Goal: Task Accomplishment & Management: Manage account settings

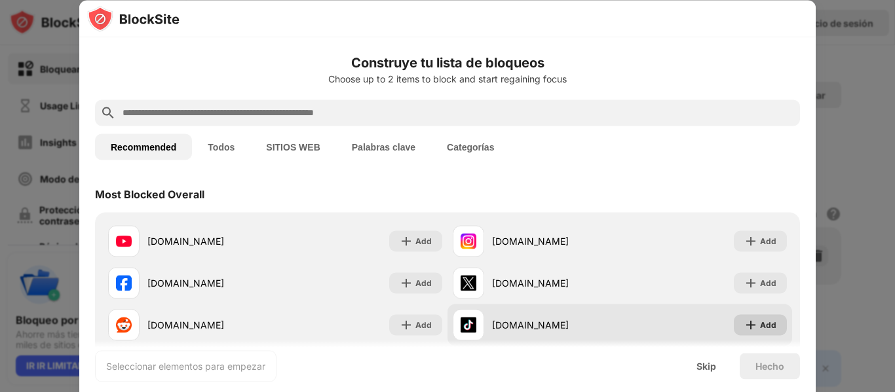
click at [760, 328] on div "Add" at bounding box center [768, 324] width 16 height 13
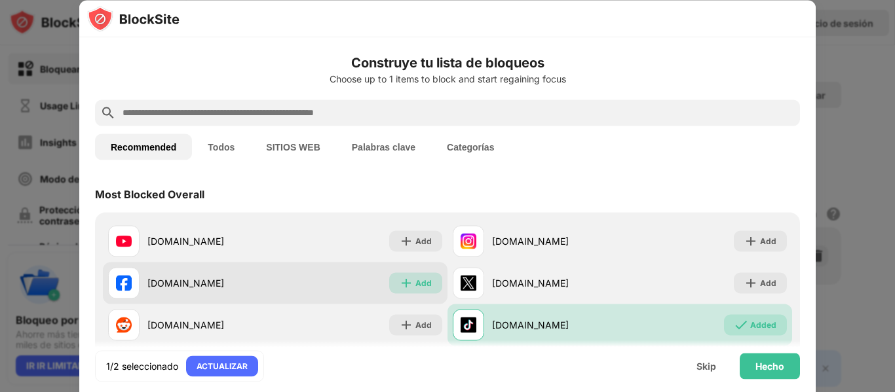
click at [417, 283] on div "Add" at bounding box center [423, 282] width 16 height 13
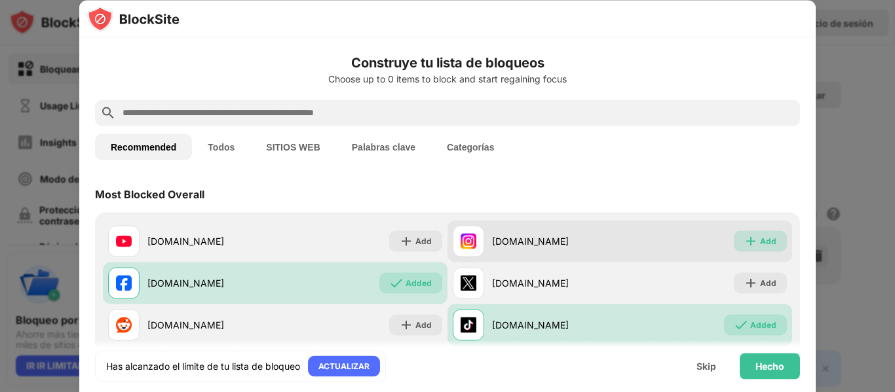
click at [757, 232] on div "Add" at bounding box center [760, 241] width 53 height 21
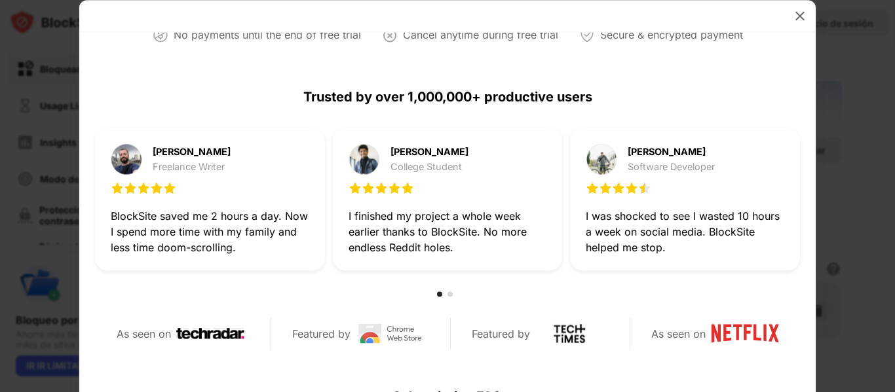
scroll to position [323, 0]
click at [801, 16] on img at bounding box center [799, 15] width 13 height 13
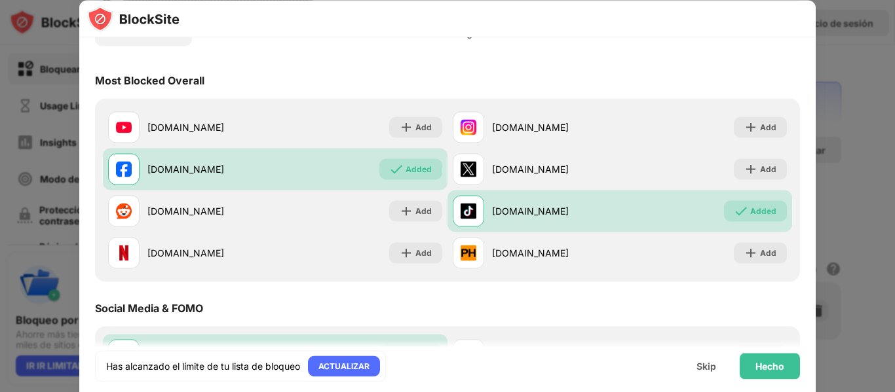
scroll to position [0, 0]
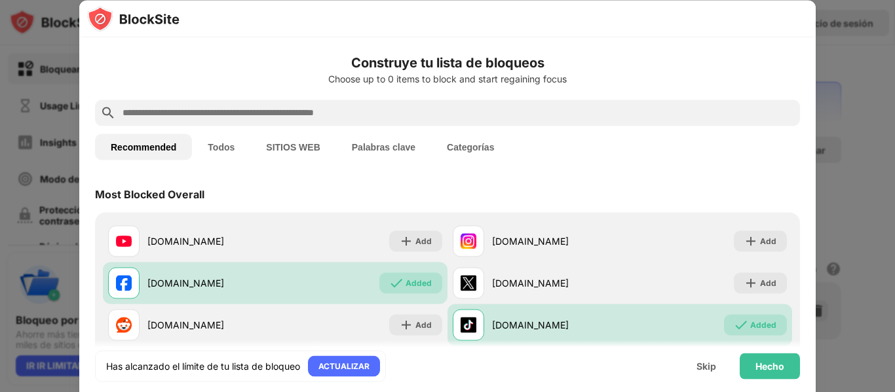
click at [219, 145] on button "Todos" at bounding box center [221, 147] width 58 height 26
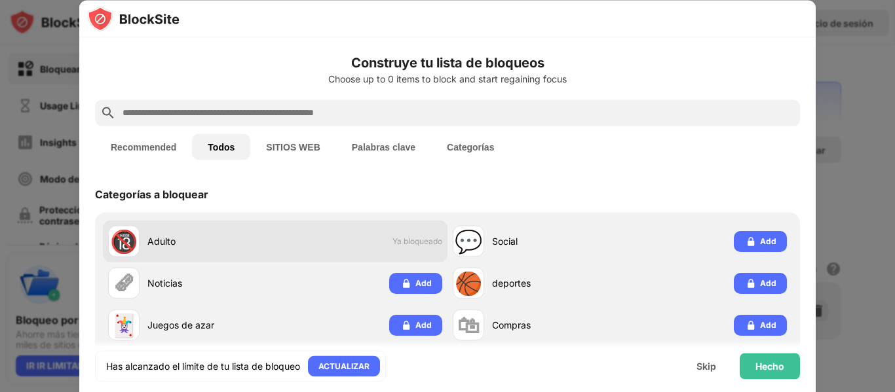
click at [400, 240] on span "Ya bloqueado" at bounding box center [417, 241] width 50 height 10
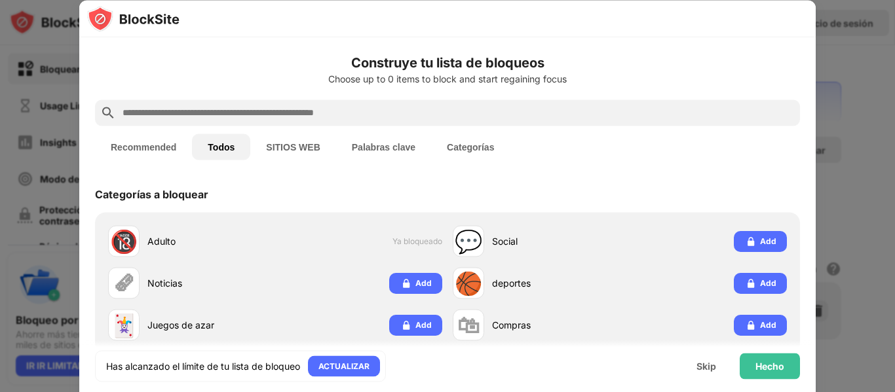
click at [296, 146] on button "SITIOS WEB" at bounding box center [292, 147] width 85 height 26
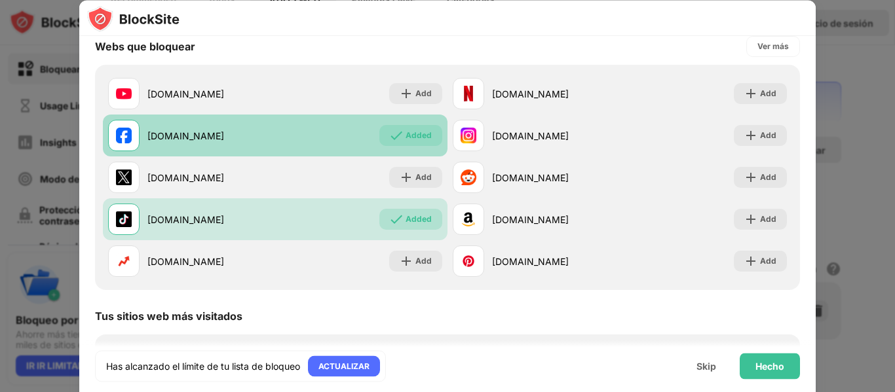
scroll to position [146, 0]
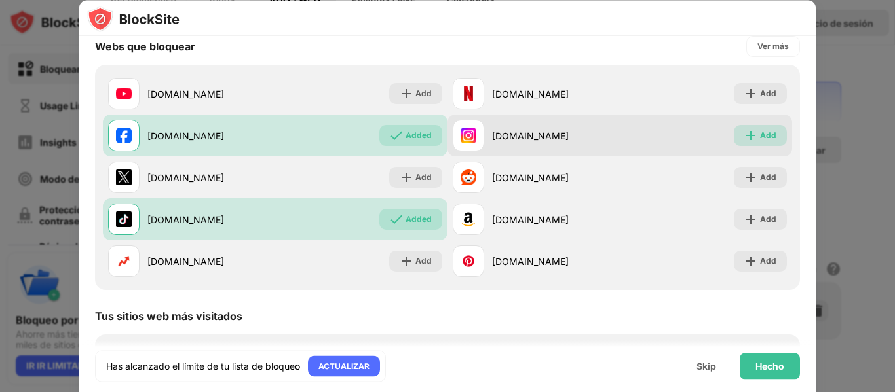
click at [769, 142] on div "Add" at bounding box center [760, 136] width 53 height 21
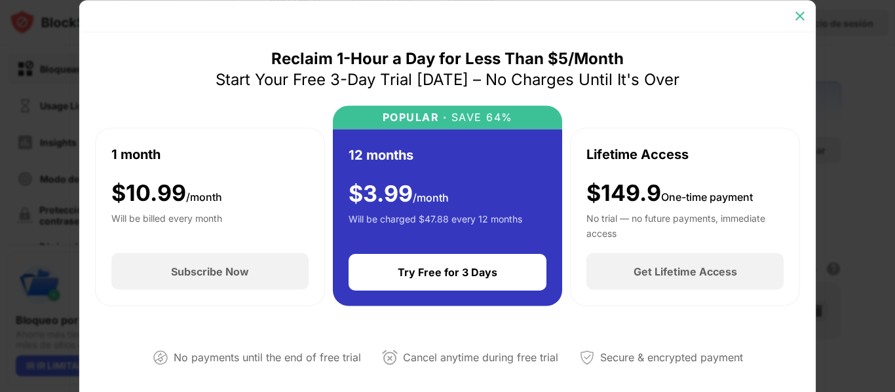
click at [800, 10] on img at bounding box center [799, 15] width 13 height 13
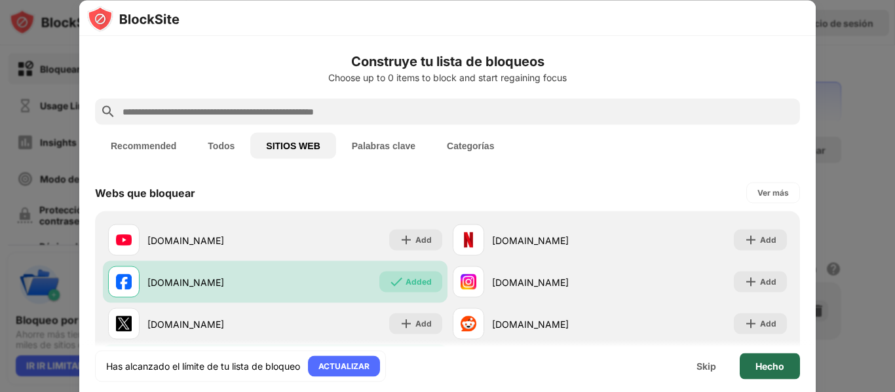
click at [781, 375] on div "Hecho" at bounding box center [770, 366] width 60 height 26
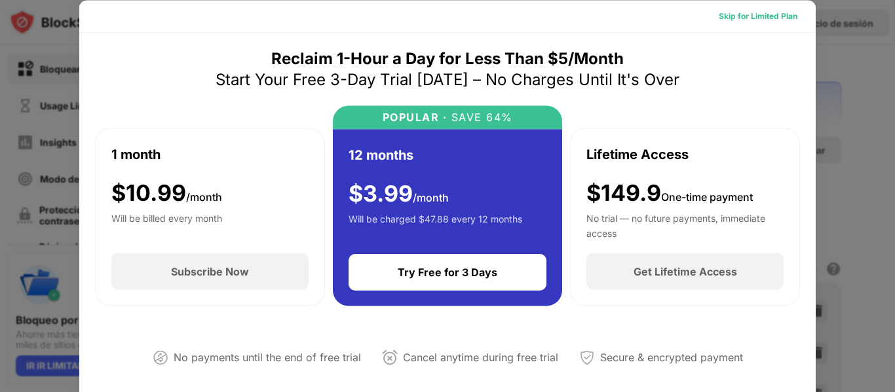
click at [773, 19] on div "Skip for Limited Plan" at bounding box center [758, 15] width 79 height 13
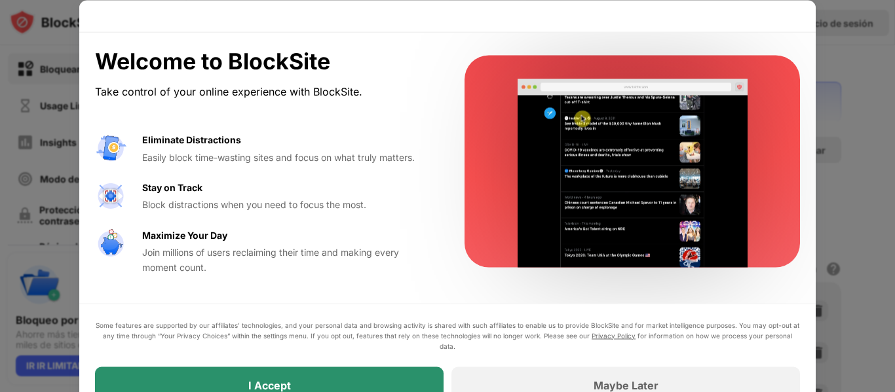
click at [391, 379] on div "I Accept" at bounding box center [269, 385] width 348 height 37
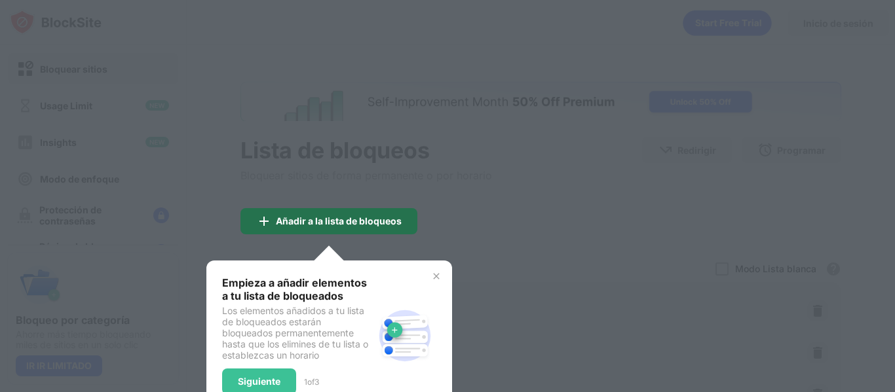
click at [355, 232] on div "Añadir a la lista de bloqueos" at bounding box center [328, 221] width 177 height 26
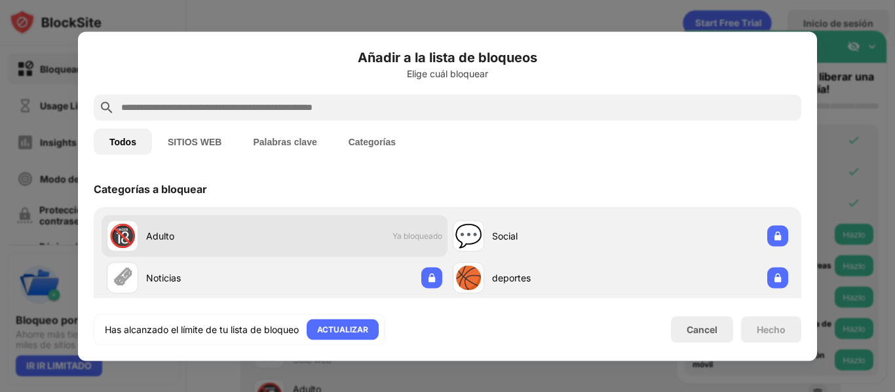
click at [404, 236] on span "Ya bloqueado" at bounding box center [417, 236] width 50 height 10
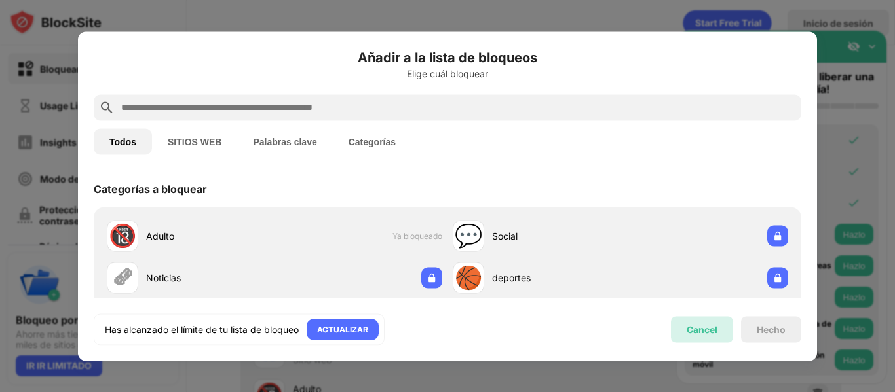
click at [704, 328] on div "Cancel" at bounding box center [701, 329] width 31 height 11
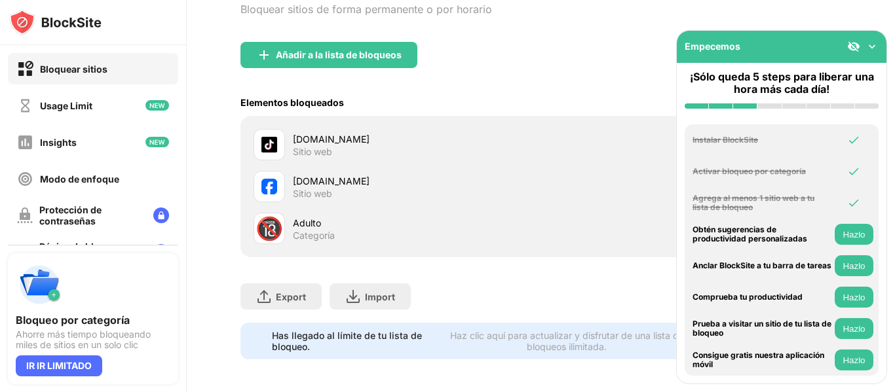
scroll to position [180, 0]
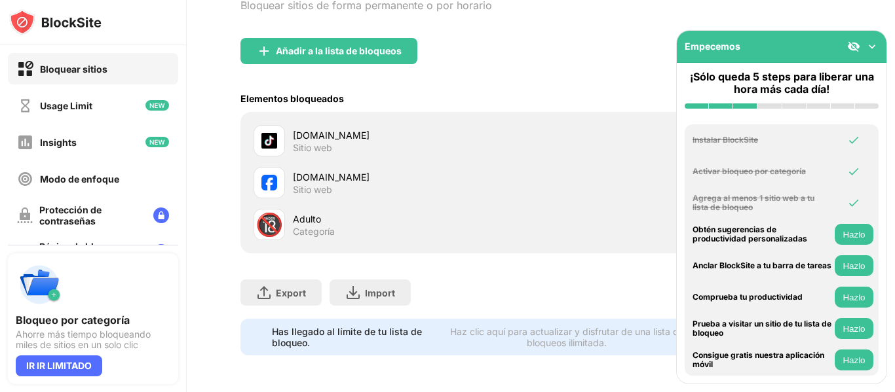
click at [874, 45] on img at bounding box center [871, 46] width 13 height 13
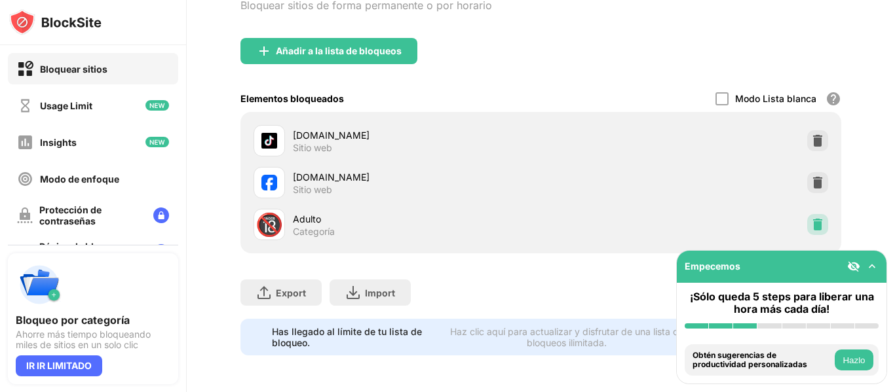
click at [811, 218] on img at bounding box center [817, 224] width 13 height 13
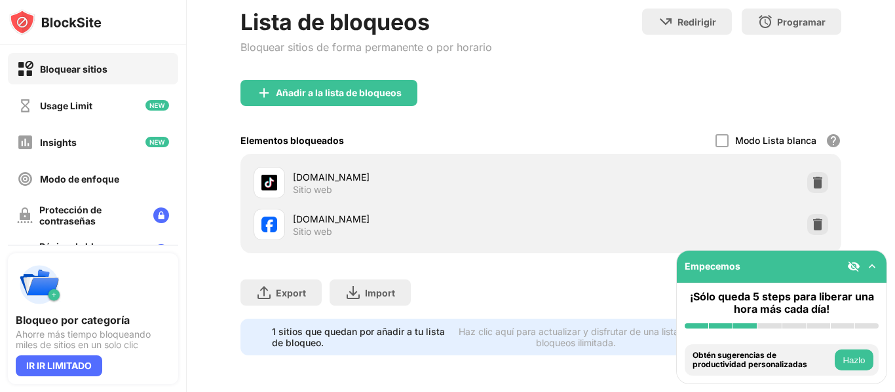
scroll to position [138, 0]
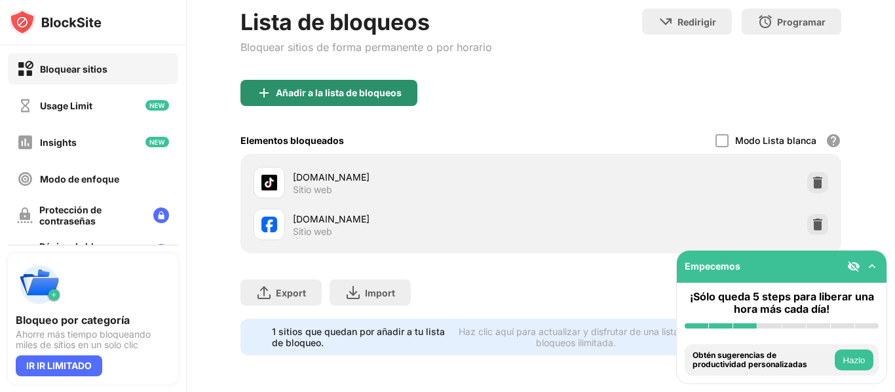
click at [362, 91] on div "Añadir a la lista de bloqueos" at bounding box center [328, 93] width 177 height 26
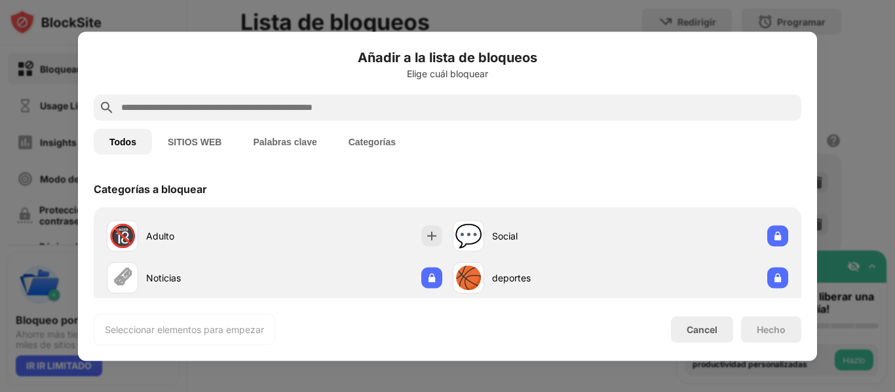
click at [223, 145] on button "SITIOS WEB" at bounding box center [194, 141] width 85 height 26
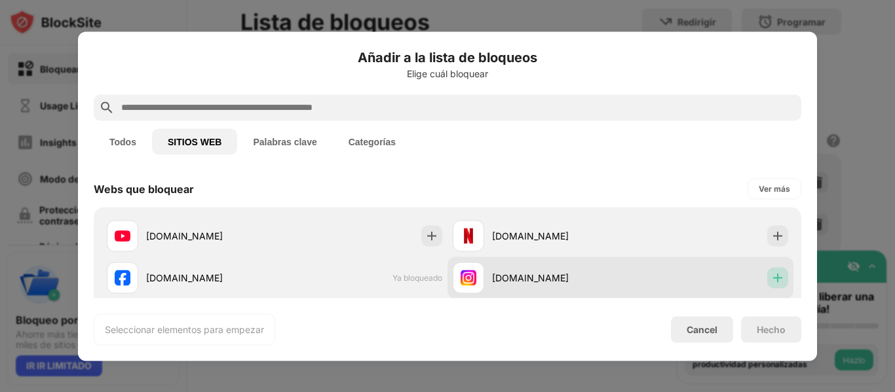
click at [772, 280] on img at bounding box center [777, 277] width 13 height 13
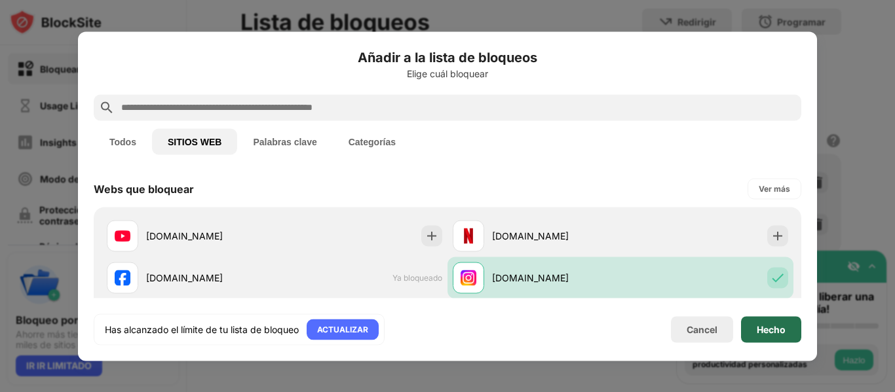
click at [768, 325] on div "Hecho" at bounding box center [771, 329] width 29 height 10
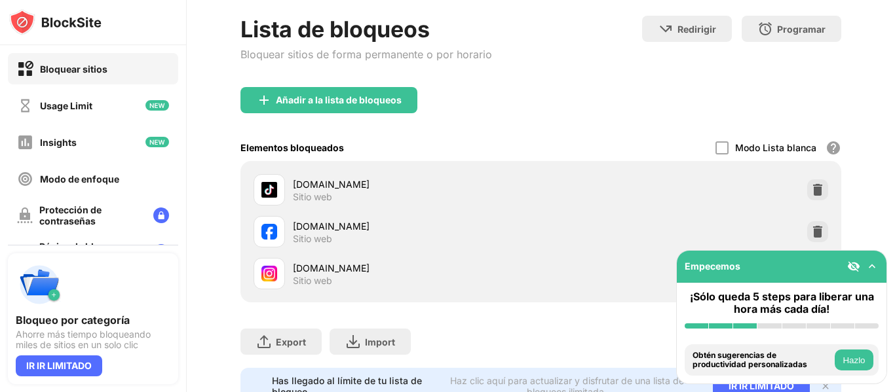
scroll to position [180, 0]
